Goal: Find specific page/section: Find specific page/section

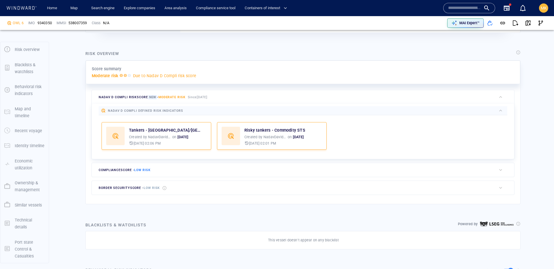
scroll to position [112, 0]
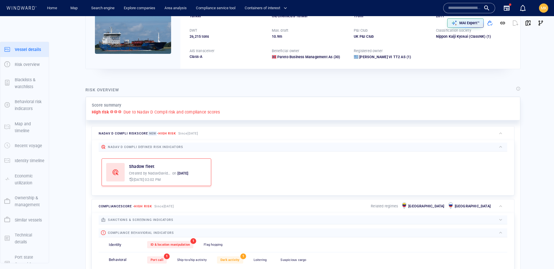
scroll to position [15, 0]
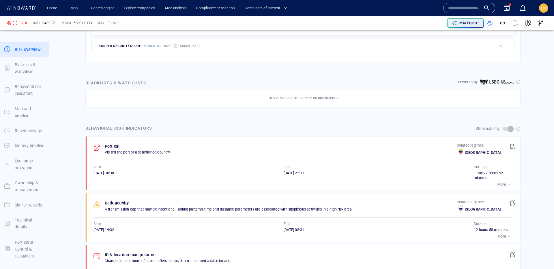
scroll to position [16, 0]
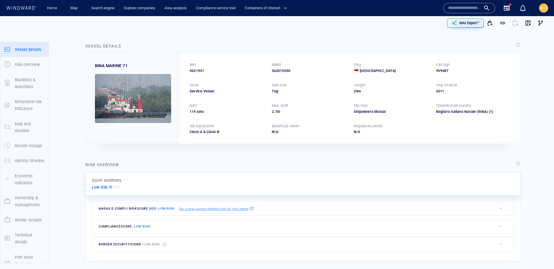
click at [454, 7] on input "text" at bounding box center [464, 8] width 33 height 9
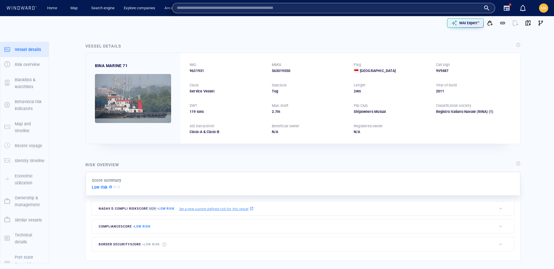
paste input "*******"
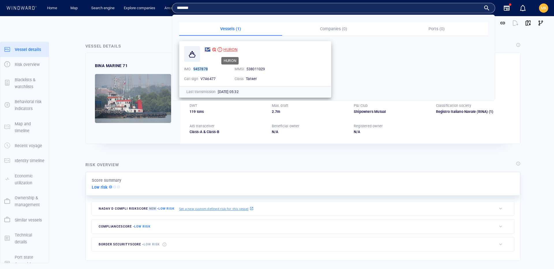
click at [226, 48] on span "HURON" at bounding box center [230, 49] width 14 height 5
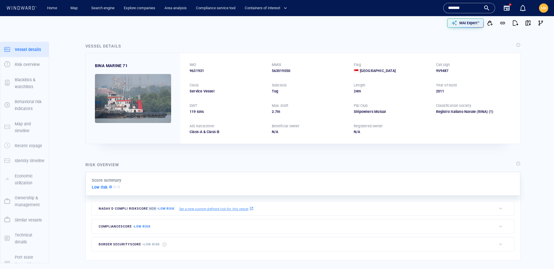
click at [462, 8] on input "*******" at bounding box center [464, 8] width 33 height 9
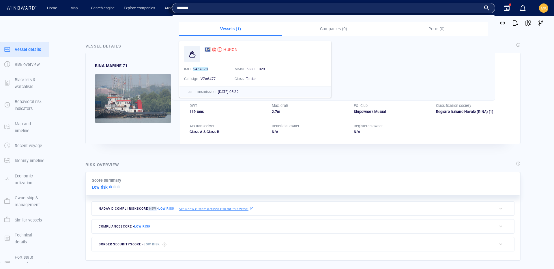
click at [462, 8] on input "*******" at bounding box center [329, 8] width 304 height 9
paste input "text"
click at [256, 9] on input "*******" at bounding box center [329, 8] width 304 height 9
paste input "text"
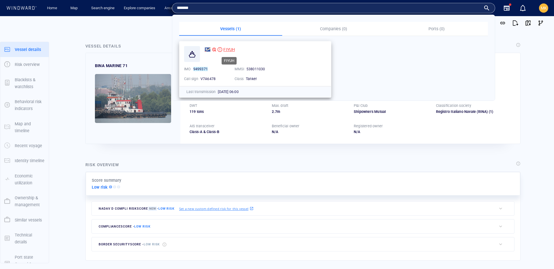
type input "*******"
click at [233, 49] on span "FIYUH" at bounding box center [229, 49] width 12 height 5
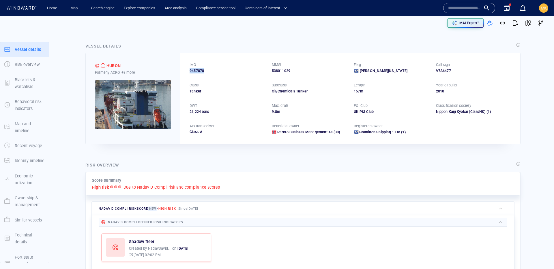
drag, startPoint x: 209, startPoint y: 72, endPoint x: 189, endPoint y: 72, distance: 19.3
click at [189, 72] on div "9457878" at bounding box center [226, 70] width 75 height 5
copy span "9457878"
click at [116, 67] on div "HURON" at bounding box center [113, 65] width 14 height 7
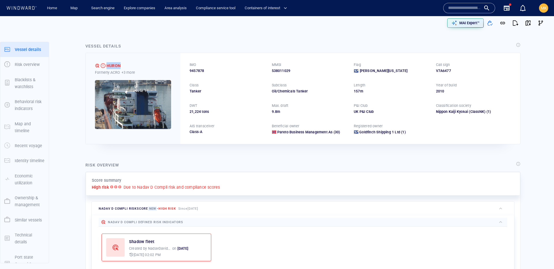
copy div "HURON"
click at [199, 70] on span "9457878" at bounding box center [196, 70] width 14 height 5
copy span "9457878"
click at [110, 65] on div "HURON" at bounding box center [113, 65] width 14 height 7
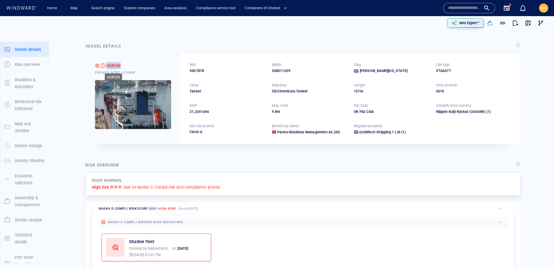
click at [110, 65] on div "HURON" at bounding box center [113, 65] width 14 height 7
copy div "HURON"
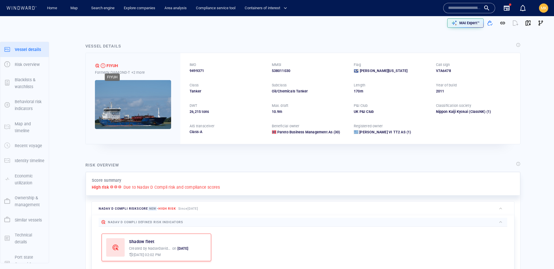
click at [109, 64] on div "FIYUH" at bounding box center [112, 65] width 12 height 7
copy div "FIYUH"
click at [197, 73] on span "9499371" at bounding box center [196, 70] width 14 height 5
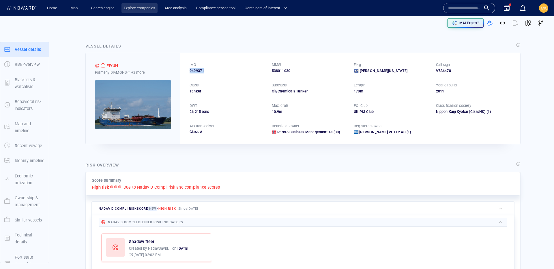
copy span "9499371"
click at [112, 66] on div "FIYUH" at bounding box center [112, 65] width 12 height 7
copy div "FIYUH"
